Goal: Use online tool/utility: Utilize a website feature to perform a specific function

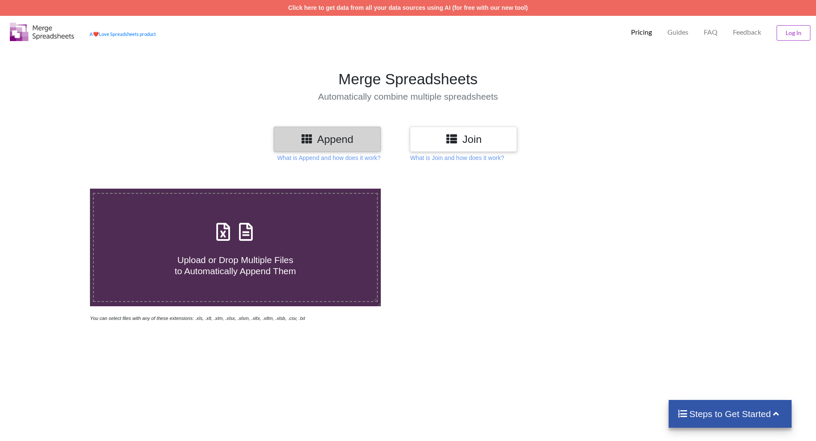
click at [253, 231] on icon at bounding box center [245, 228] width 21 height 18
click at [58, 189] on input "Upload or Drop Multiple Files to Automatically Append Them" at bounding box center [58, 189] width 0 height 0
type input "C:\fakepath\Controls-pre-prod_Enowa.xlsx"
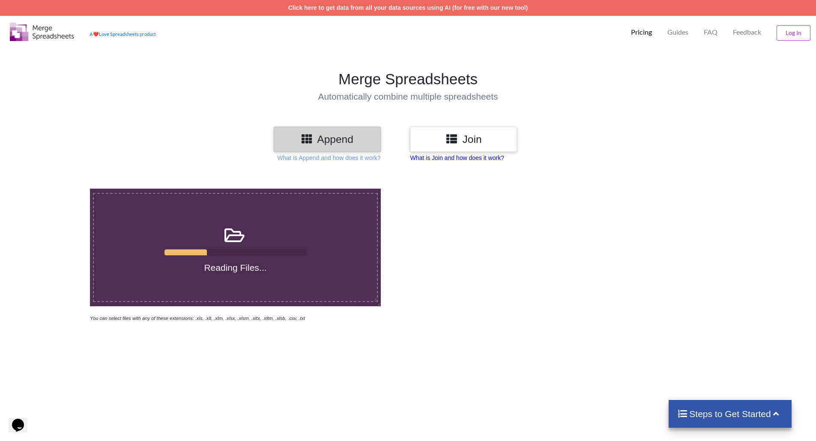
click at [436, 158] on p "What is Join and how does it work?" at bounding box center [457, 158] width 94 height 9
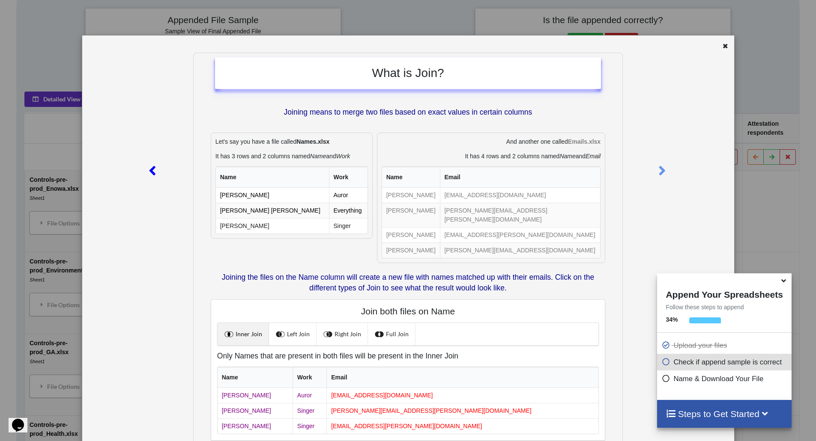
click at [149, 162] on icon at bounding box center [152, 167] width 18 height 15
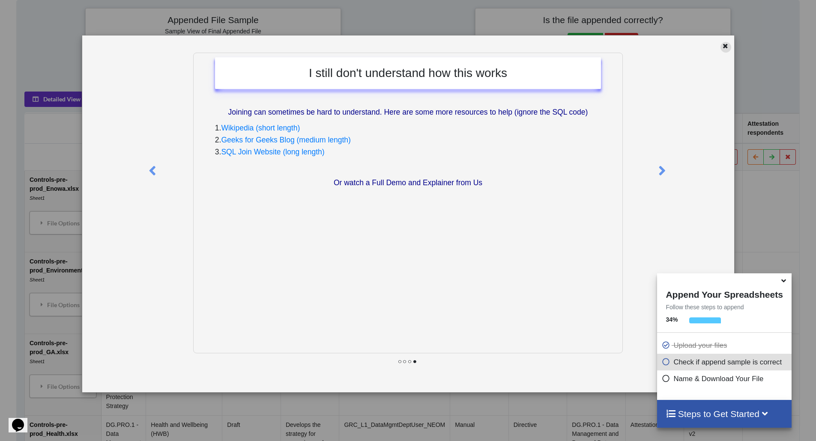
click at [723, 46] on icon at bounding box center [724, 45] width 7 height 6
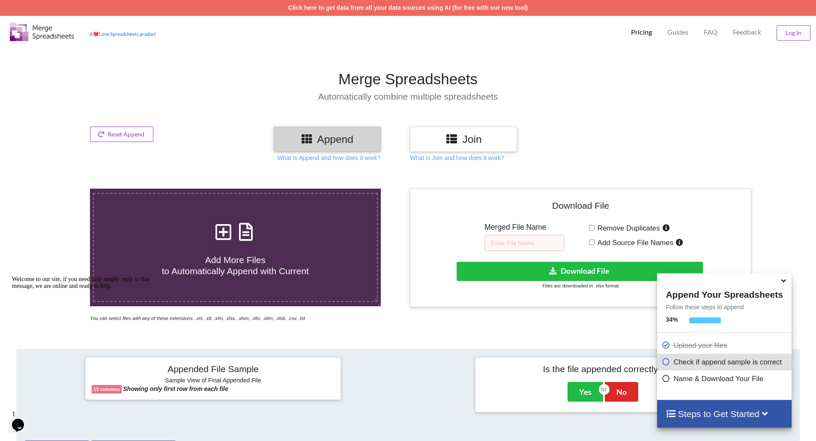
click at [305, 149] on div "Append" at bounding box center [327, 139] width 107 height 25
click at [309, 158] on p "What is Append and how does it work?" at bounding box center [328, 158] width 103 height 9
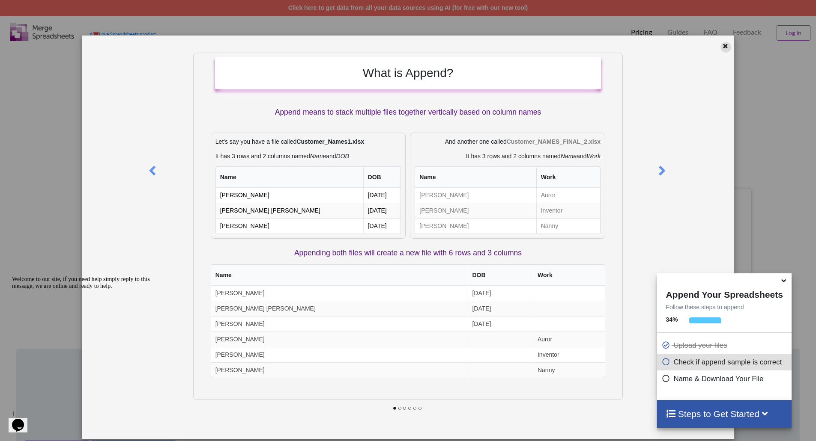
click at [722, 50] on div at bounding box center [725, 47] width 11 height 11
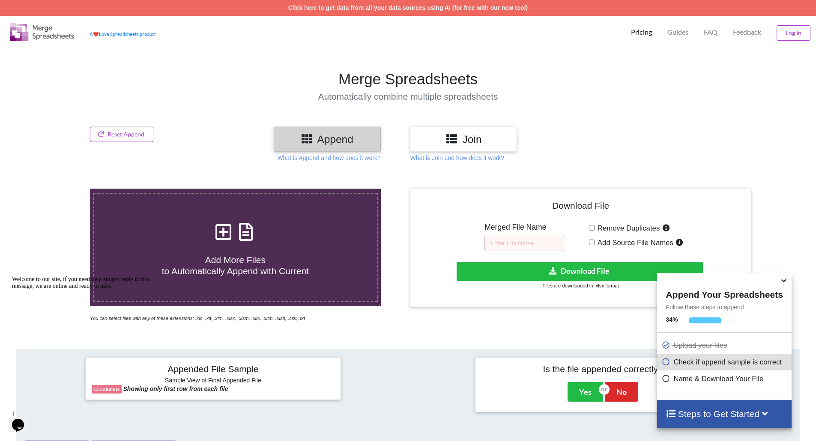
click at [320, 145] on h3 "Append" at bounding box center [327, 139] width 94 height 12
click at [223, 236] on icon at bounding box center [222, 228] width 21 height 18
click at [58, 189] on input "Add More Files to Automatically Append with Current" at bounding box center [58, 189] width 0 height 0
click at [260, 265] on span "Add More Files to Automatically Append with Current" at bounding box center [235, 265] width 147 height 21
click at [58, 189] on input "Add More Files to Automatically Append with Current" at bounding box center [58, 189] width 0 height 0
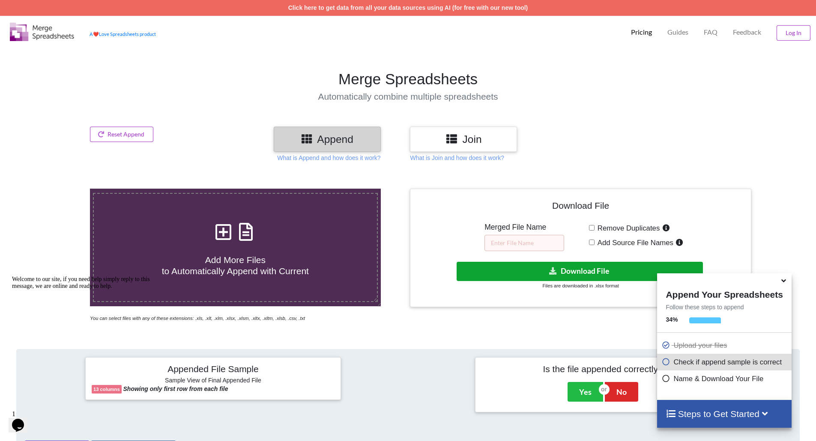
click at [586, 269] on button "Download File" at bounding box center [579, 271] width 246 height 19
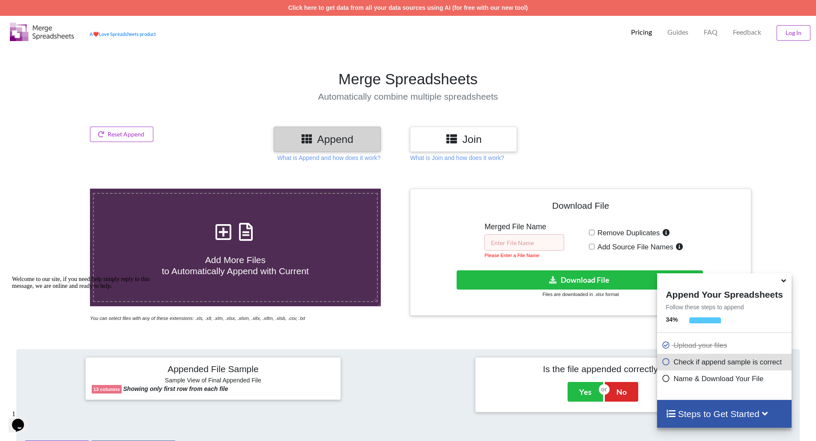
click at [523, 244] on input "text" at bounding box center [524, 243] width 80 height 16
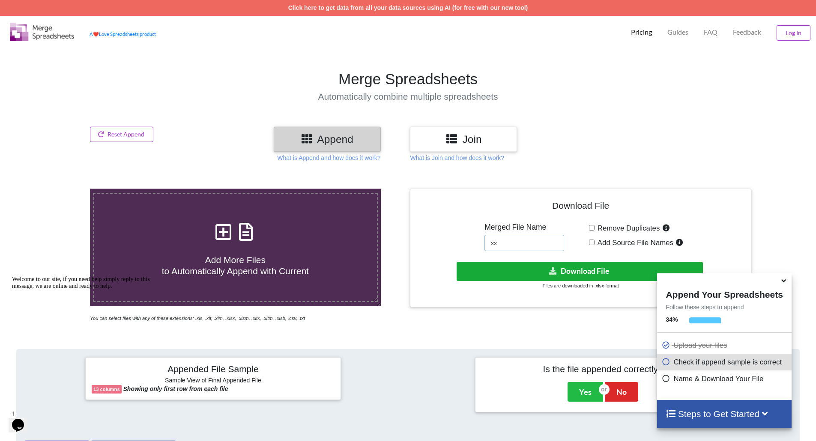
type input "xx"
click at [533, 268] on button "Download File" at bounding box center [579, 271] width 246 height 19
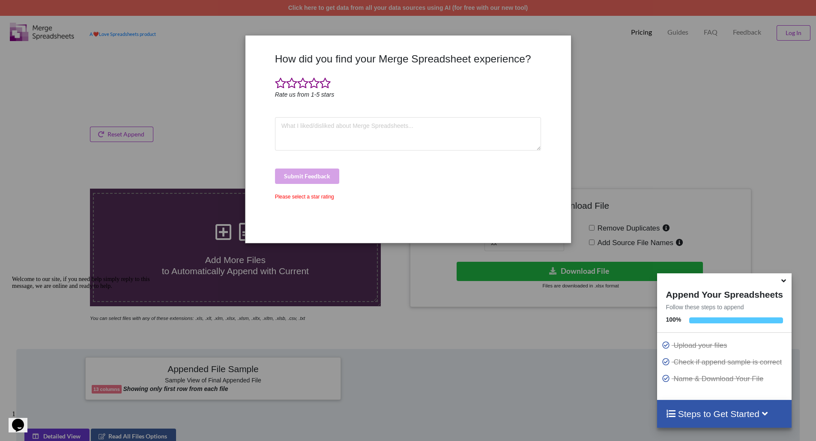
click at [225, 164] on div "How did you find your Merge Spreadsheet experience? Rate us from 1-5 stars Subm…" at bounding box center [408, 220] width 816 height 441
